Goal: Task Accomplishment & Management: Use online tool/utility

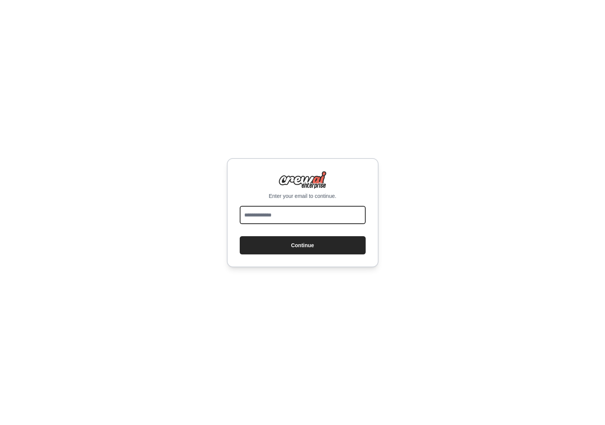
click at [317, 214] on input "email" at bounding box center [303, 215] width 126 height 18
type input "**********"
click at [240, 236] on button "Continue" at bounding box center [303, 245] width 126 height 18
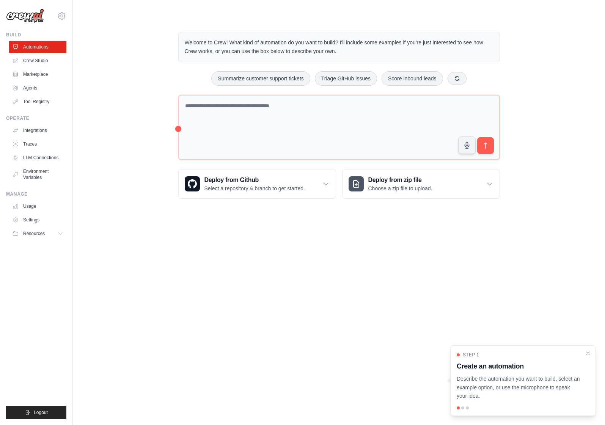
click at [26, 14] on img at bounding box center [25, 16] width 38 height 14
click at [31, 17] on img at bounding box center [25, 16] width 38 height 14
click at [35, 58] on link "Crew Studio" at bounding box center [38, 61] width 57 height 12
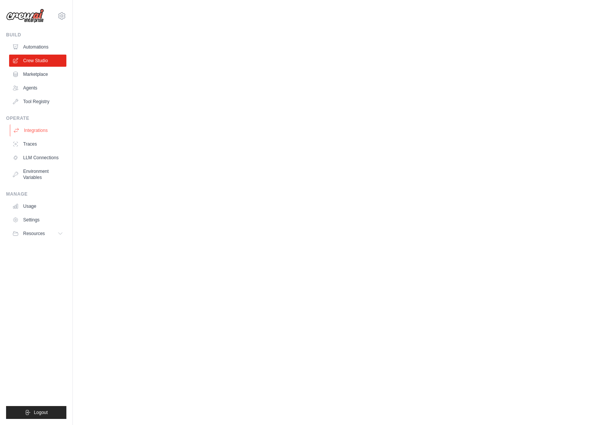
click at [38, 130] on link "Integrations" at bounding box center [38, 130] width 57 height 12
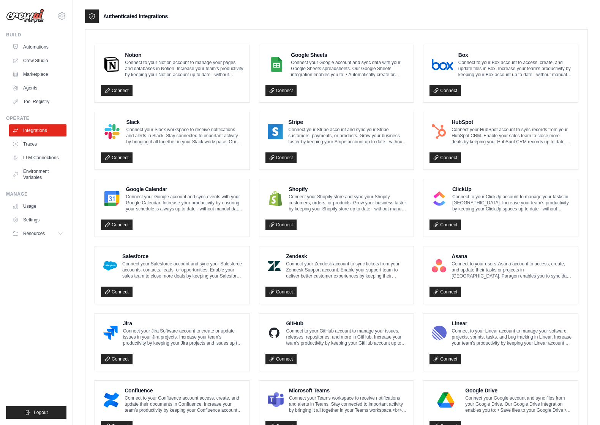
scroll to position [287, 0]
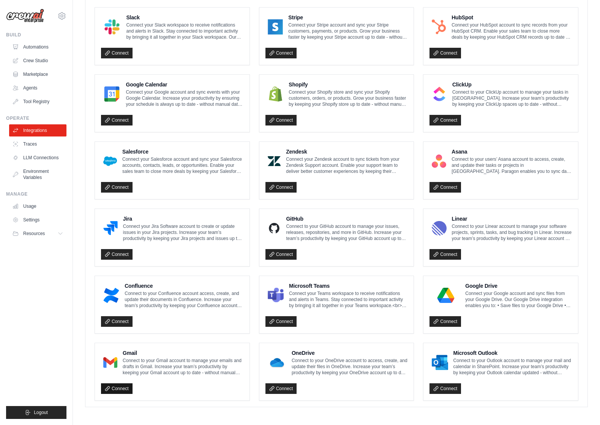
click at [115, 390] on link "Connect" at bounding box center [116, 389] width 31 height 11
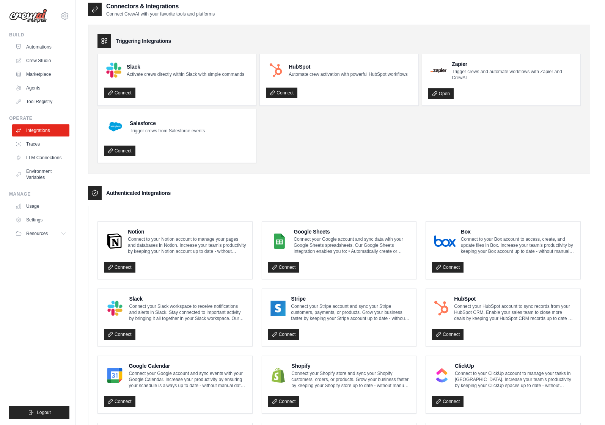
scroll to position [13, 0]
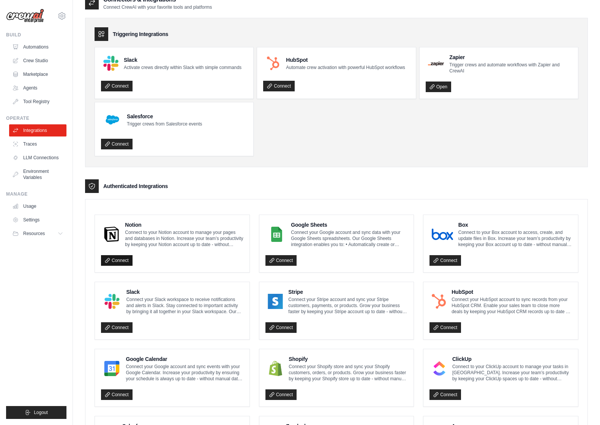
click at [124, 258] on link "Connect" at bounding box center [116, 260] width 31 height 11
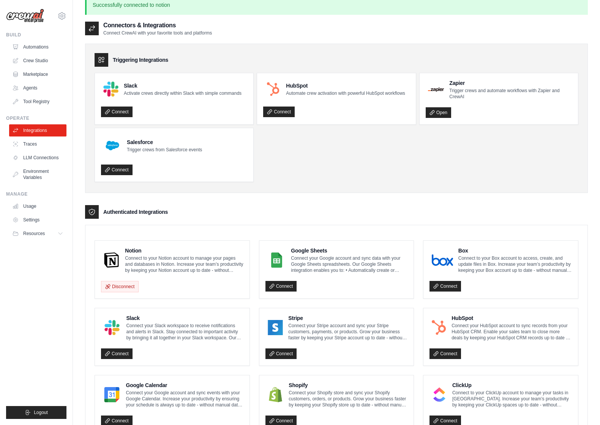
click at [318, 158] on ul "Slack Activate crews directly within Slack with simple commands Connect HubSpot…" at bounding box center [335, 127] width 483 height 109
